Goal: Find specific page/section: Find specific page/section

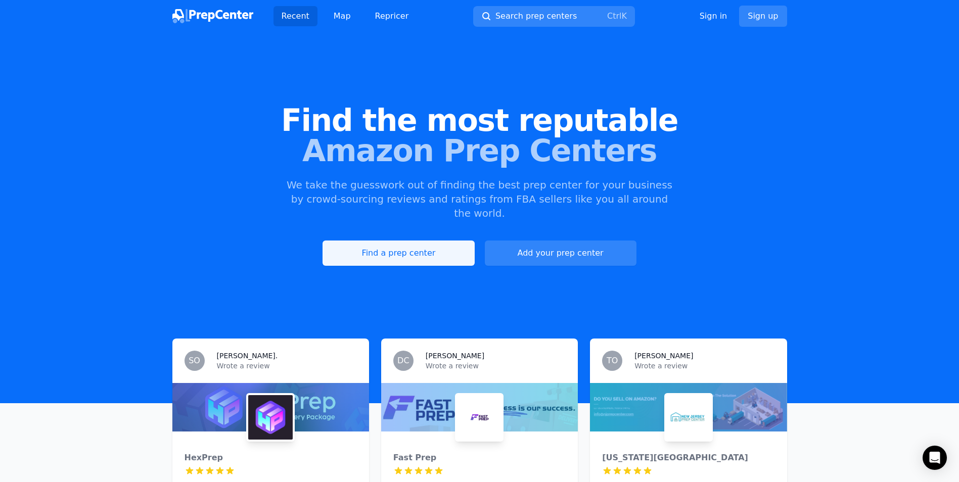
click at [447, 243] on link "Find a prep center" at bounding box center [398, 253] width 152 height 25
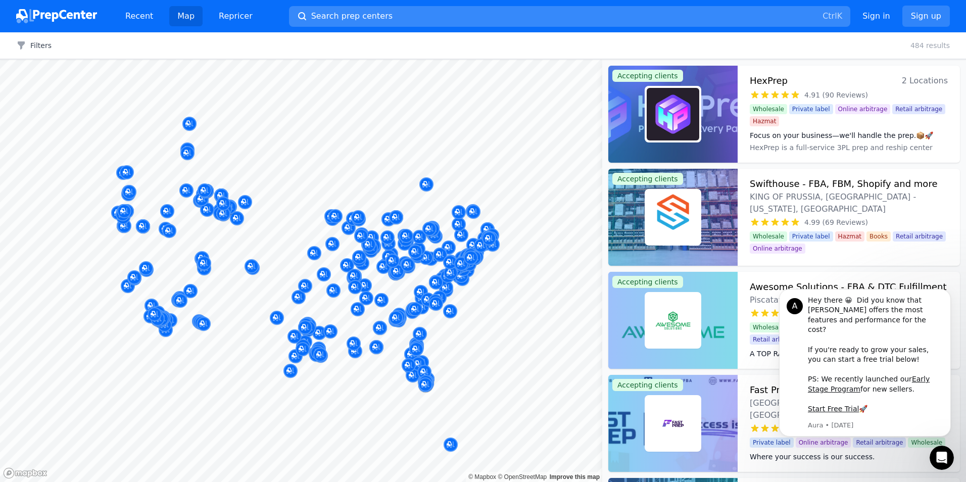
click at [405, 21] on button "Search prep centers Ctrl K" at bounding box center [570, 16] width 562 height 21
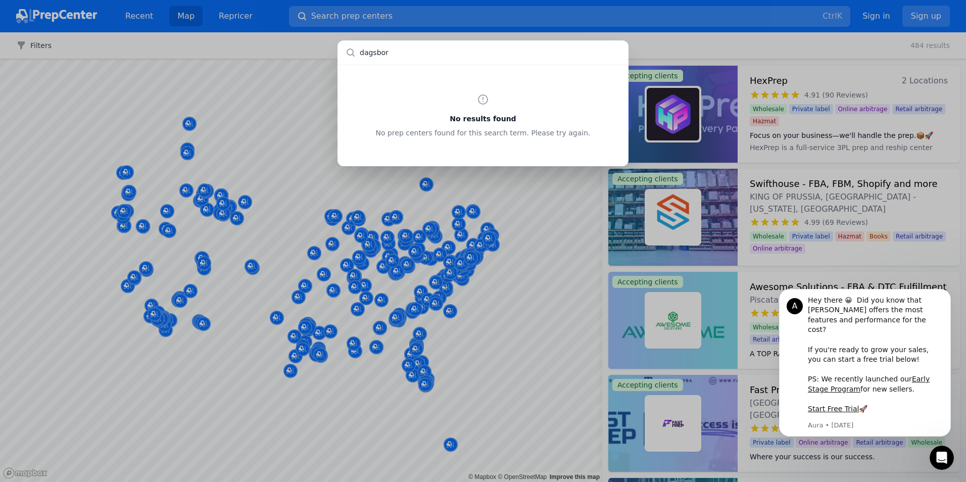
type input "dagsboro"
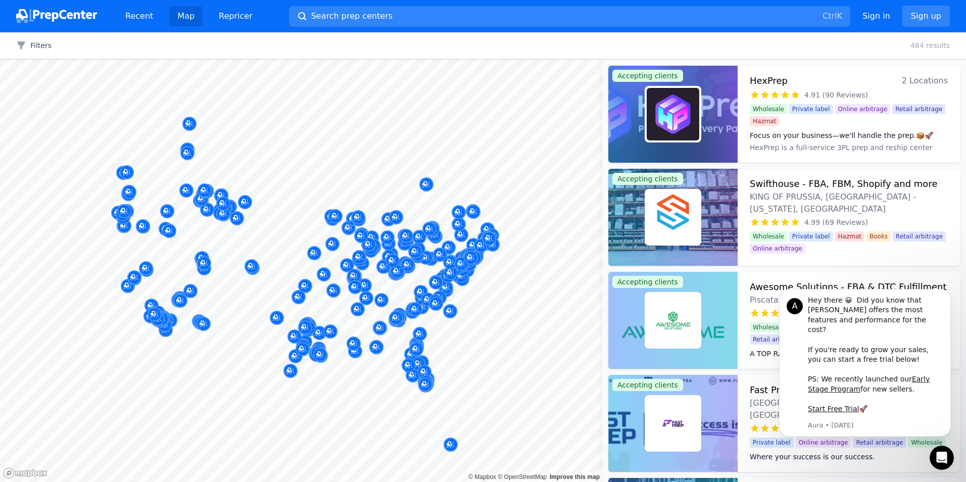
click at [518, 257] on div at bounding box center [483, 241] width 966 height 482
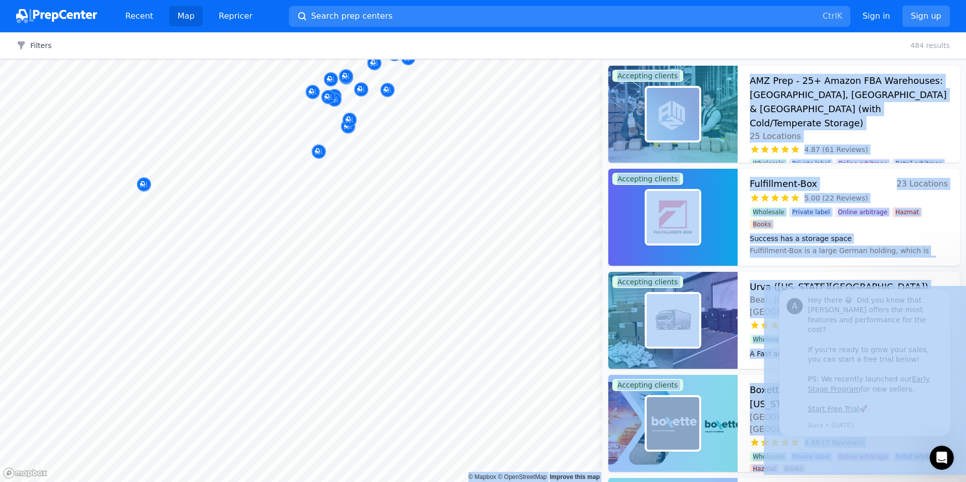
click at [363, 218] on body "Recent Map Repricer Search prep centers Ctrl K Open main menu Sign in Sign up F…" at bounding box center [483, 241] width 966 height 482
drag, startPoint x: 363, startPoint y: 157, endPoint x: 356, endPoint y: 152, distance: 8.4
click at [356, 152] on div at bounding box center [337, 153] width 194 height 8
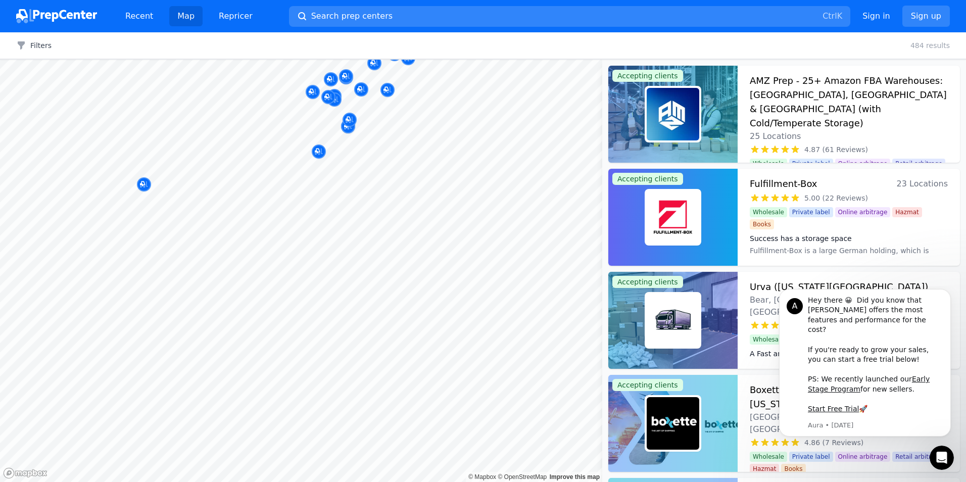
click at [353, 200] on body "Recent Map Repricer Search prep centers Ctrl K Open main menu Sign in Sign up F…" at bounding box center [483, 241] width 966 height 482
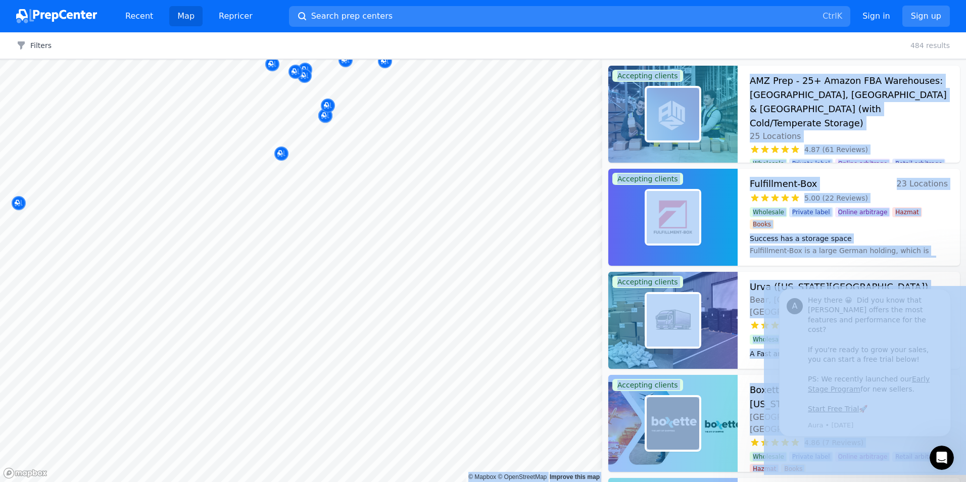
click at [373, 191] on body "Recent Map Repricer Search prep centers Ctrl K Open main menu Sign in Sign up F…" at bounding box center [483, 241] width 966 height 482
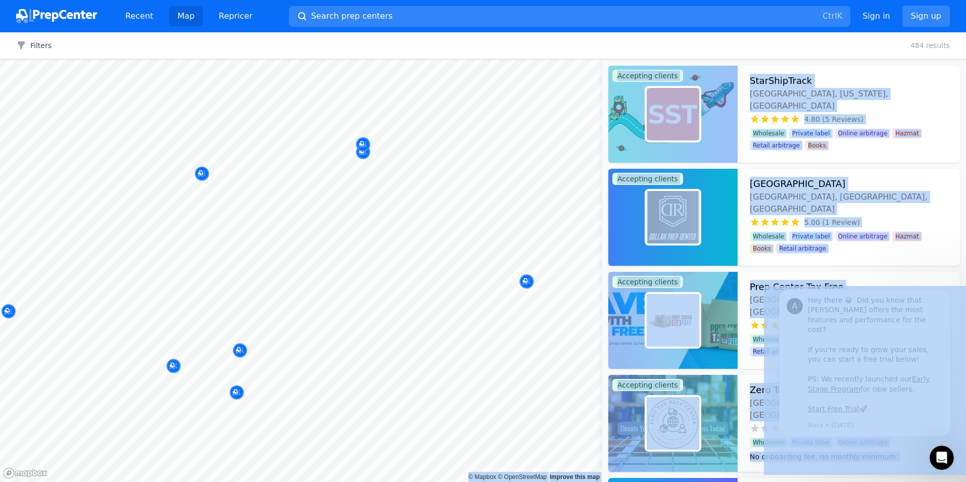
drag, startPoint x: 378, startPoint y: 112, endPoint x: 374, endPoint y: 212, distance: 100.2
click at [374, 212] on body "Recent Map Repricer Search prep centers Ctrl K Open main menu Sign in Sign up F…" at bounding box center [483, 241] width 966 height 482
